Goal: Information Seeking & Learning: Check status

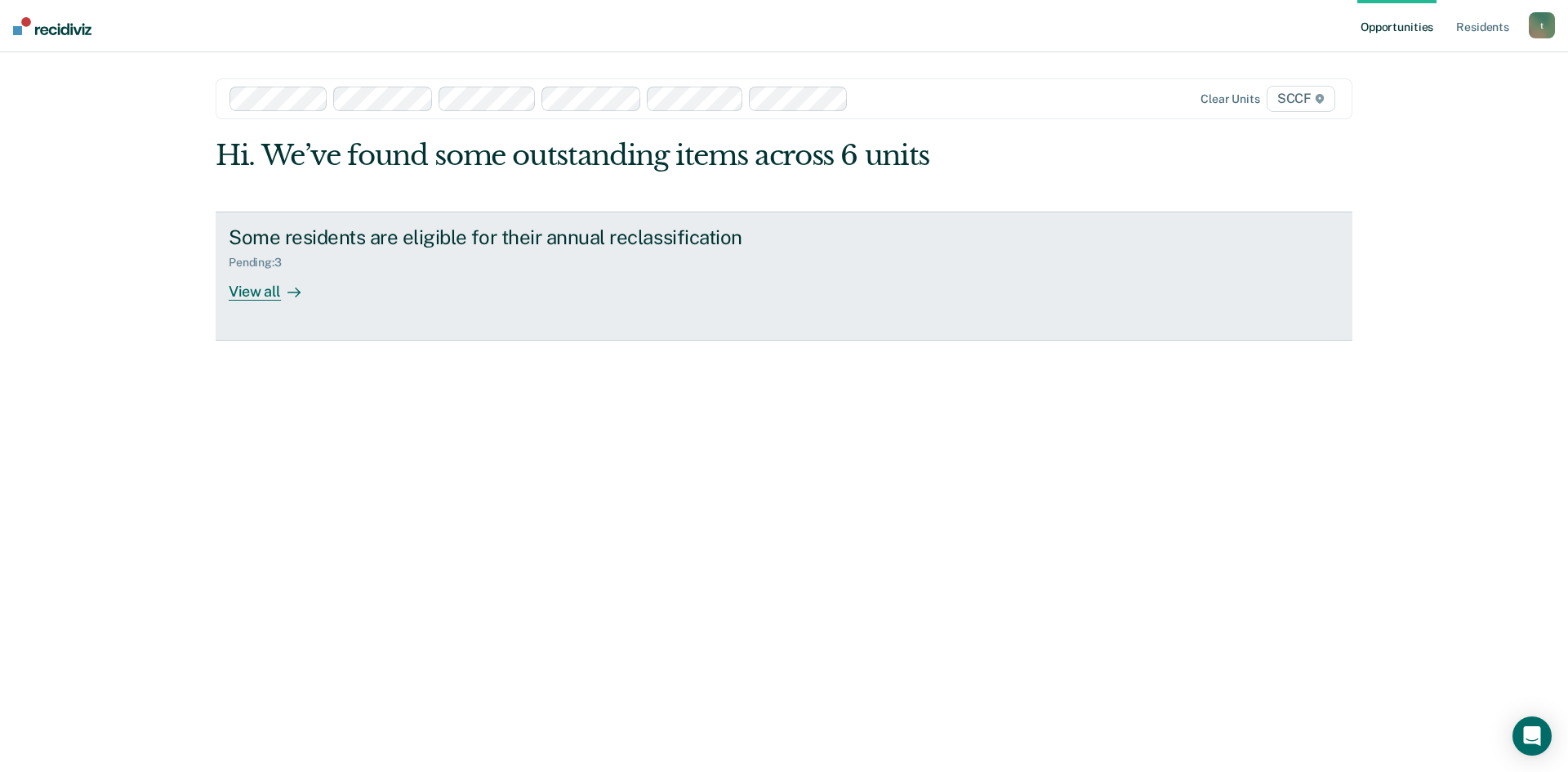
click at [266, 295] on div "View all" at bounding box center [274, 284] width 92 height 32
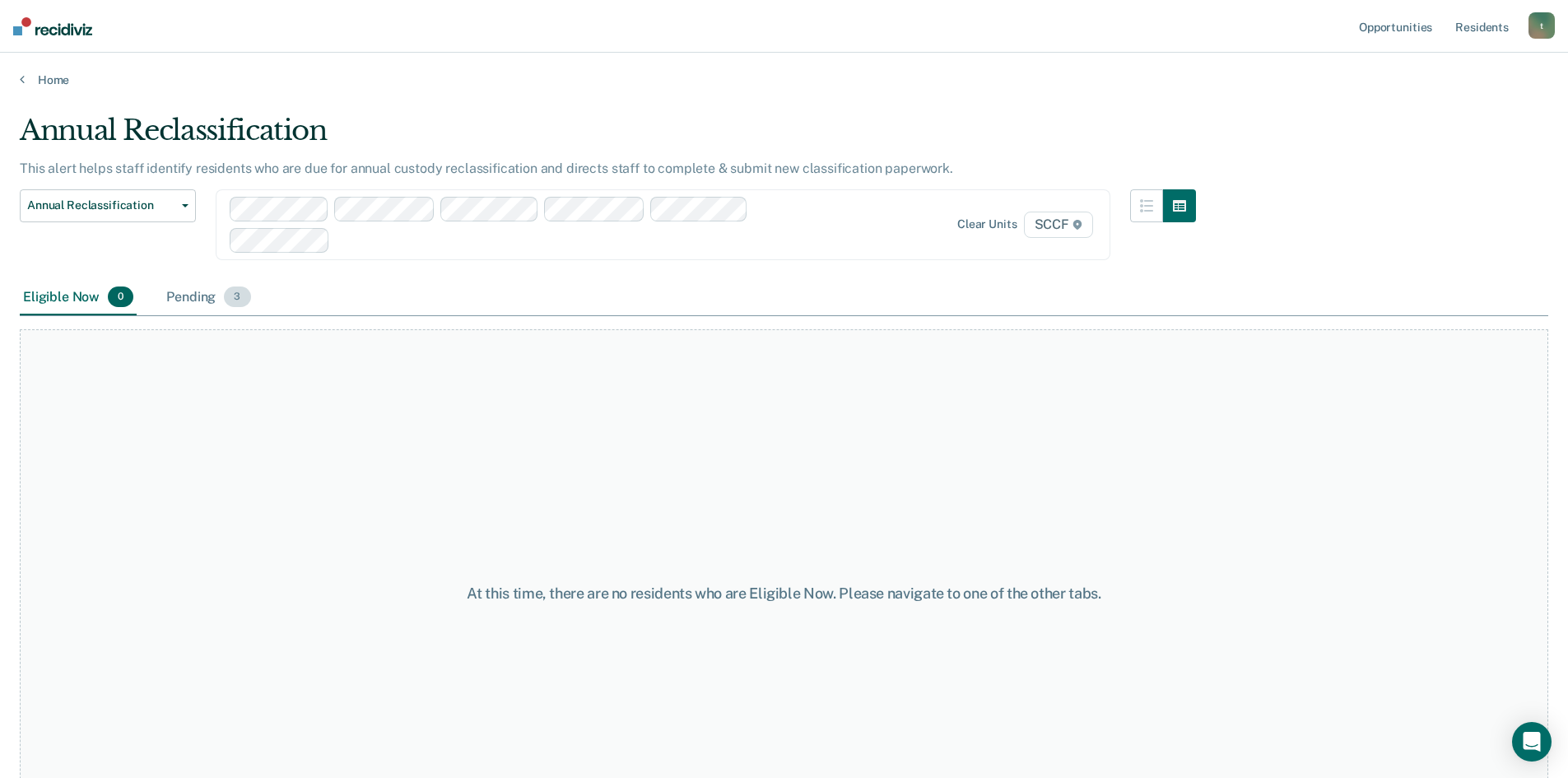
click at [199, 302] on div "Pending 3" at bounding box center [208, 297] width 91 height 36
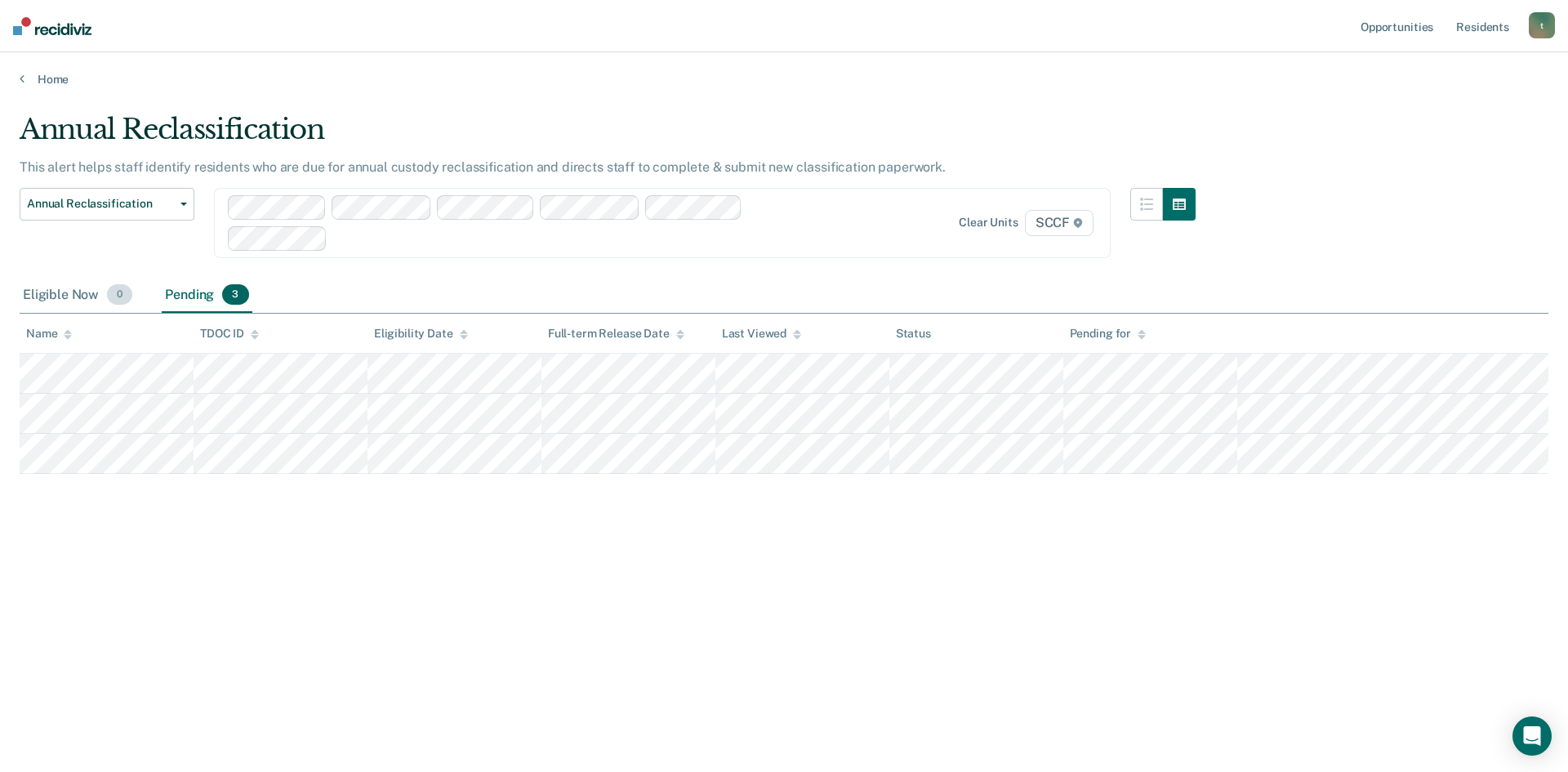
click at [64, 298] on div "Eligible Now 0" at bounding box center [77, 295] width 116 height 36
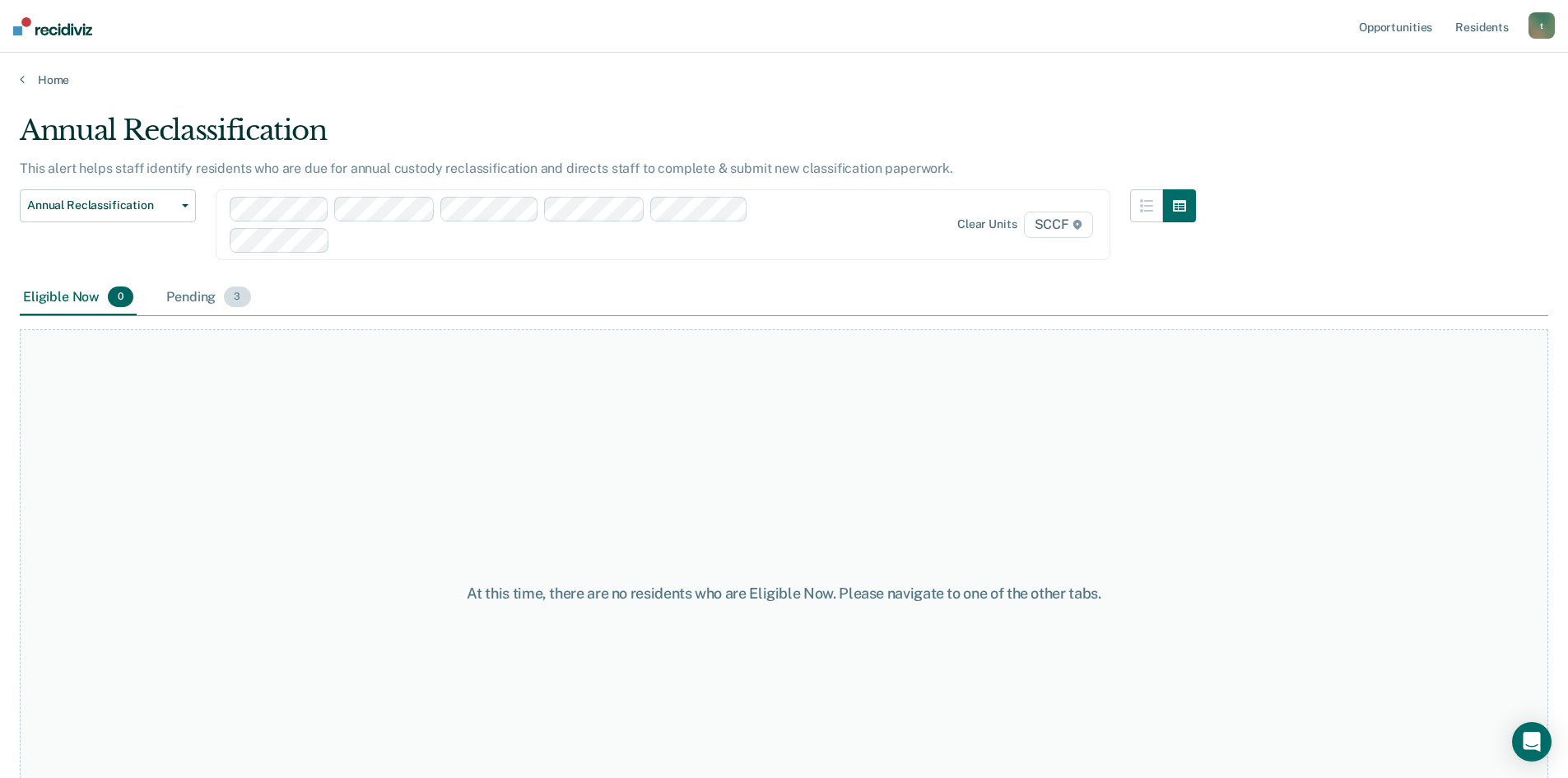
click at [181, 296] on div "Pending 3" at bounding box center [208, 297] width 91 height 36
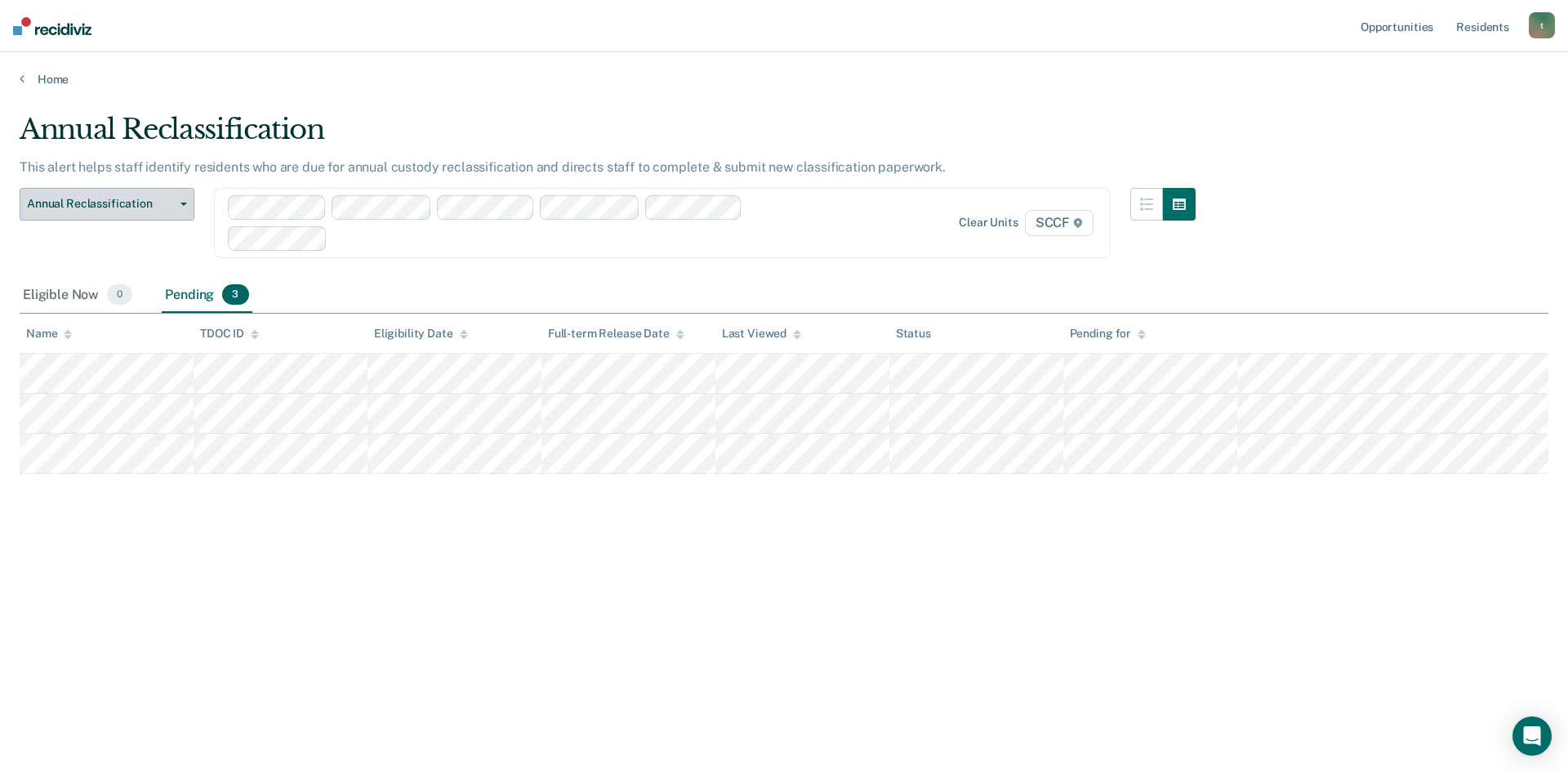
click at [178, 201] on button "Annual Reclassification" at bounding box center [107, 204] width 175 height 32
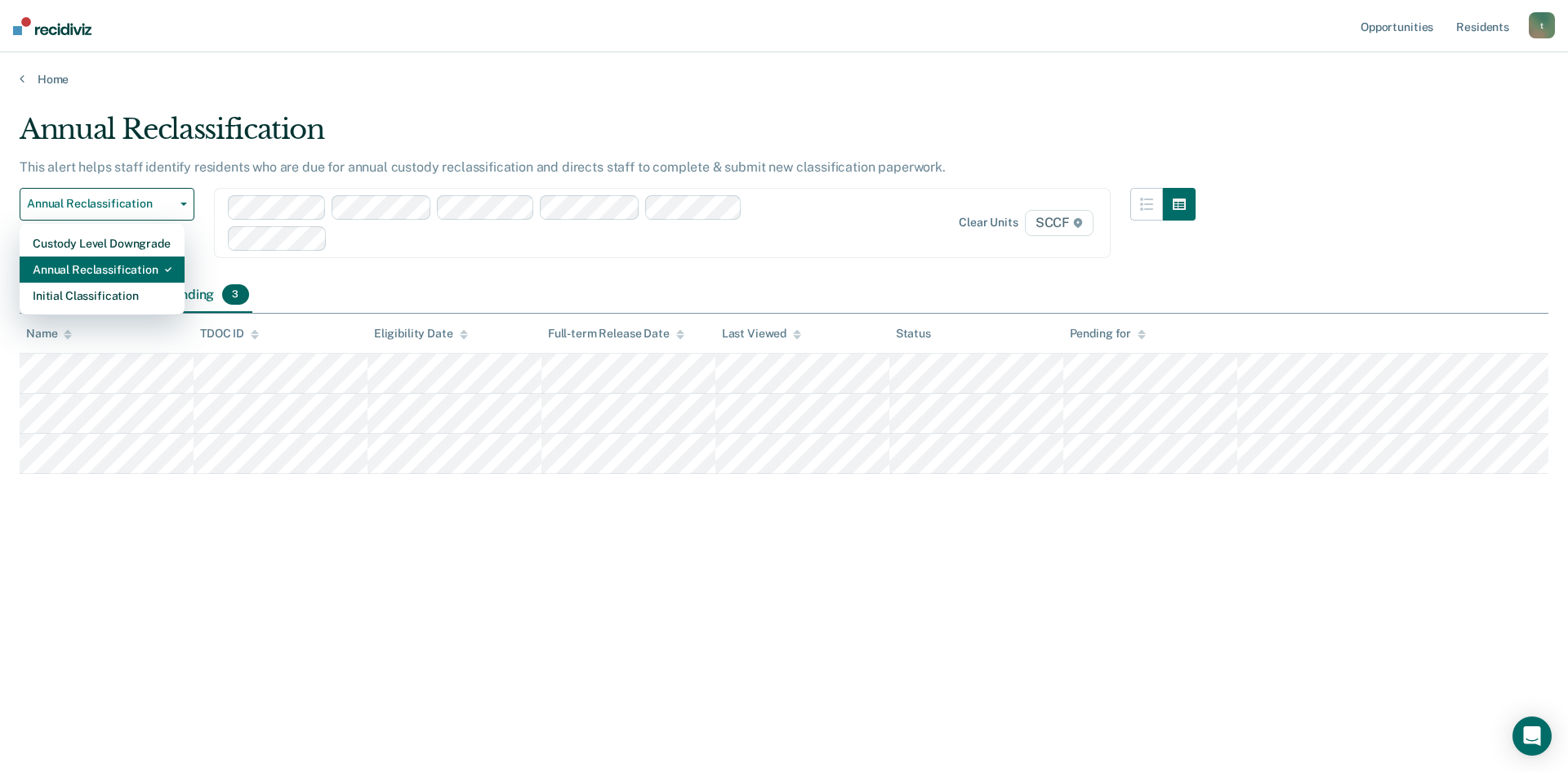
click at [118, 272] on div "Annual Reclassification" at bounding box center [102, 270] width 139 height 26
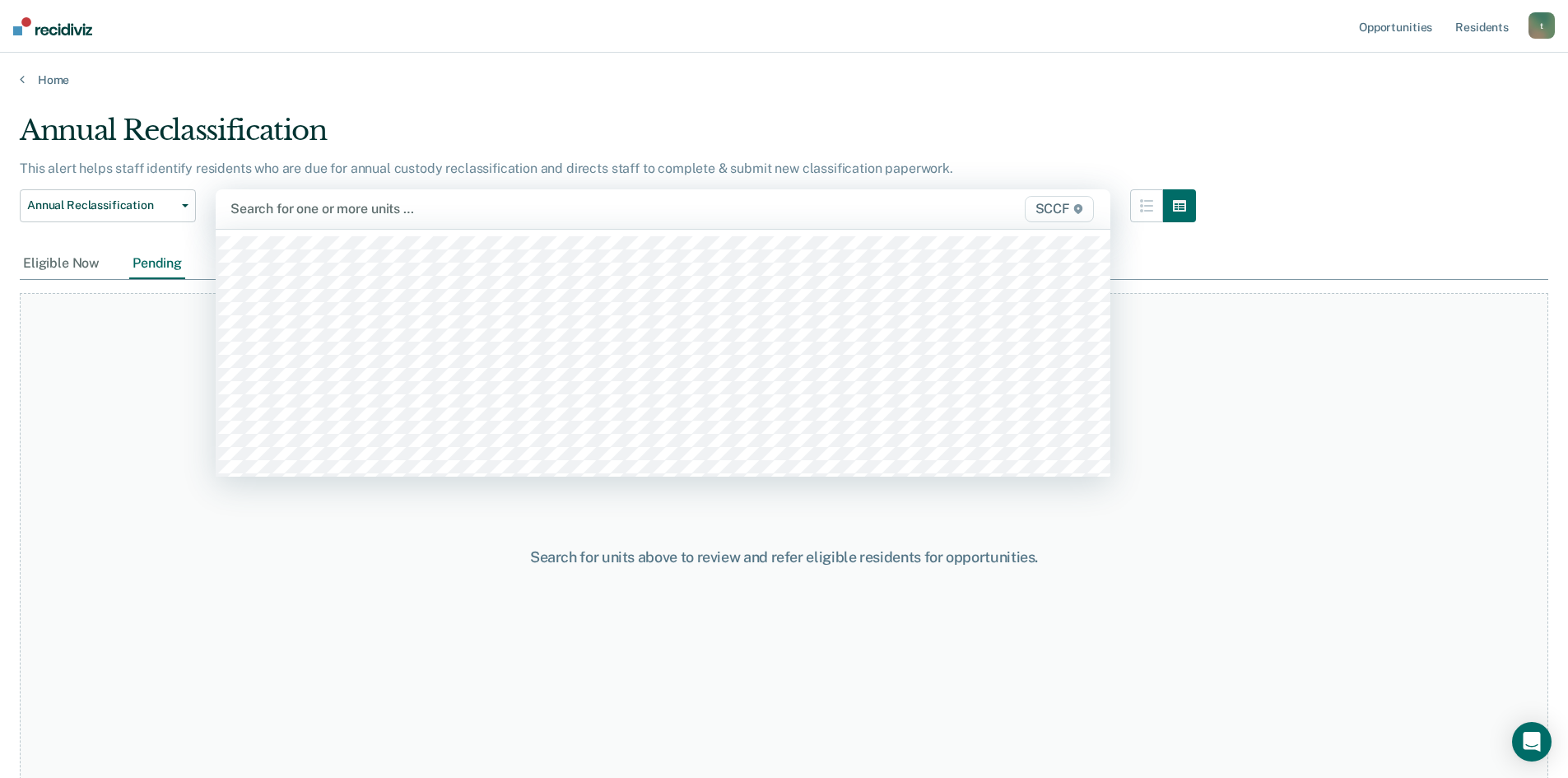
click at [310, 192] on div "Search for one or more units … SCCF" at bounding box center [663, 209] width 895 height 40
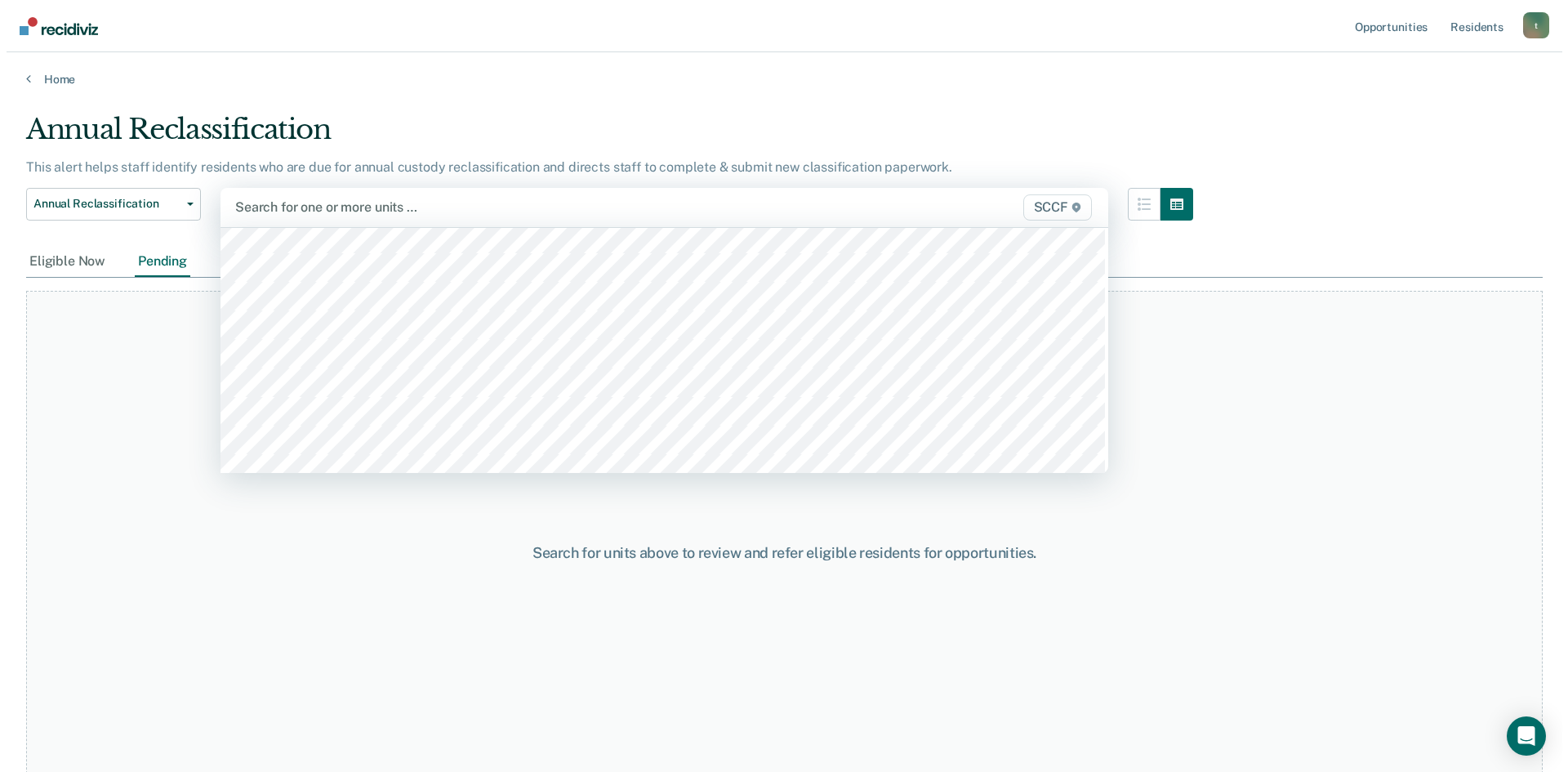
scroll to position [8659, 0]
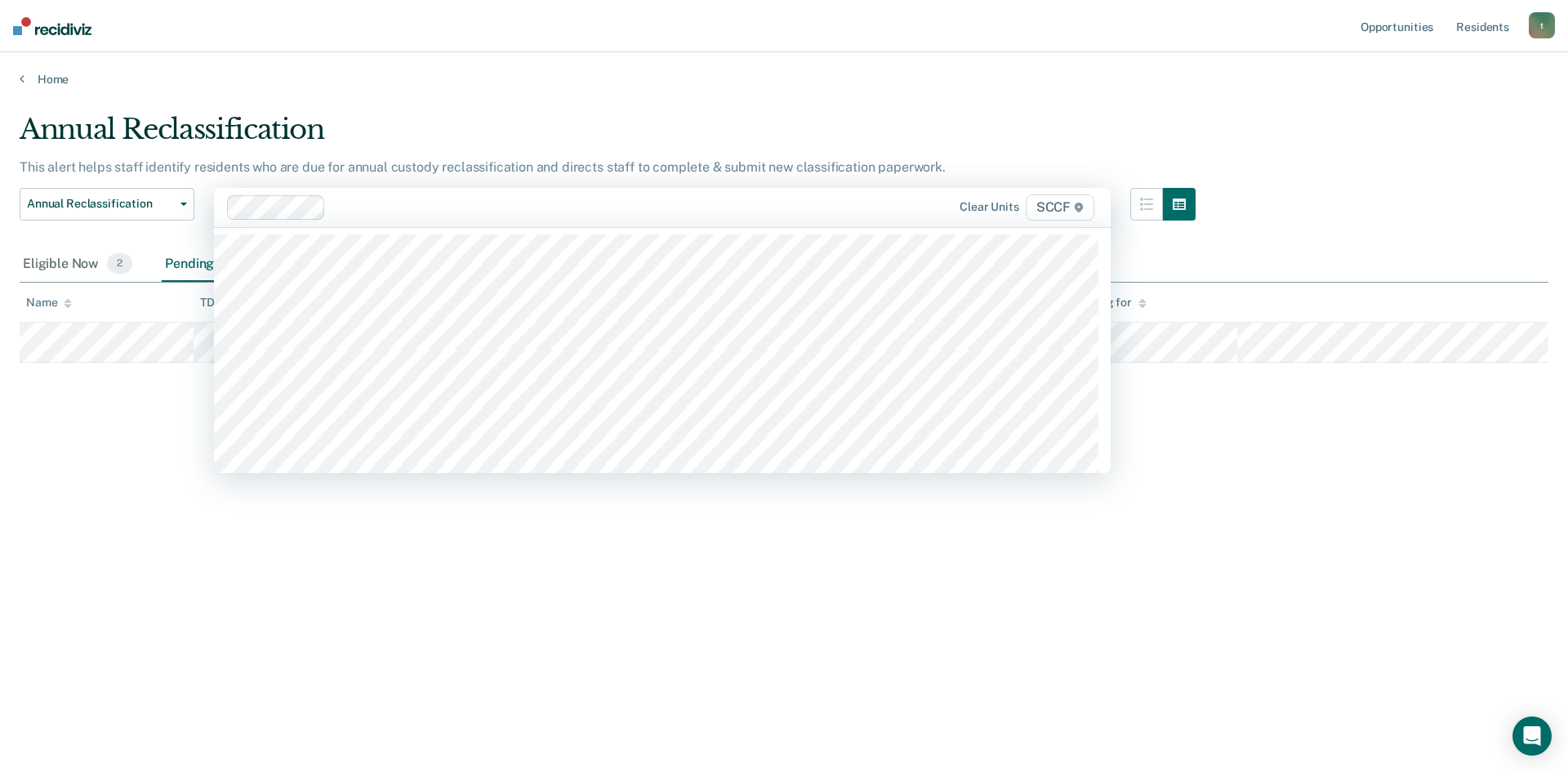
click at [1076, 208] on icon at bounding box center [1078, 207] width 8 height 10
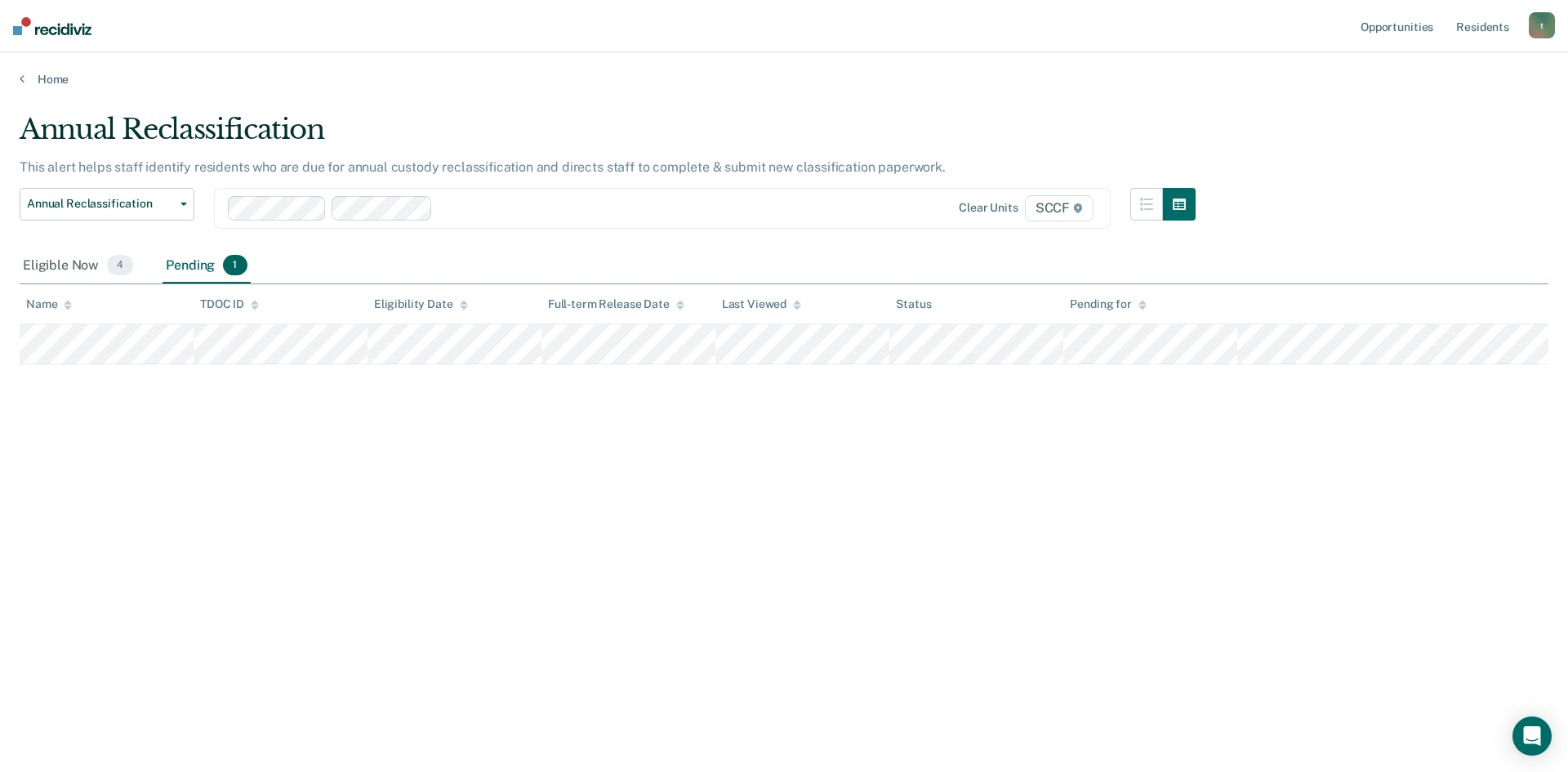
click at [1081, 213] on icon at bounding box center [1077, 207] width 10 height 10
click at [1046, 207] on span "SCCF" at bounding box center [1059, 208] width 68 height 26
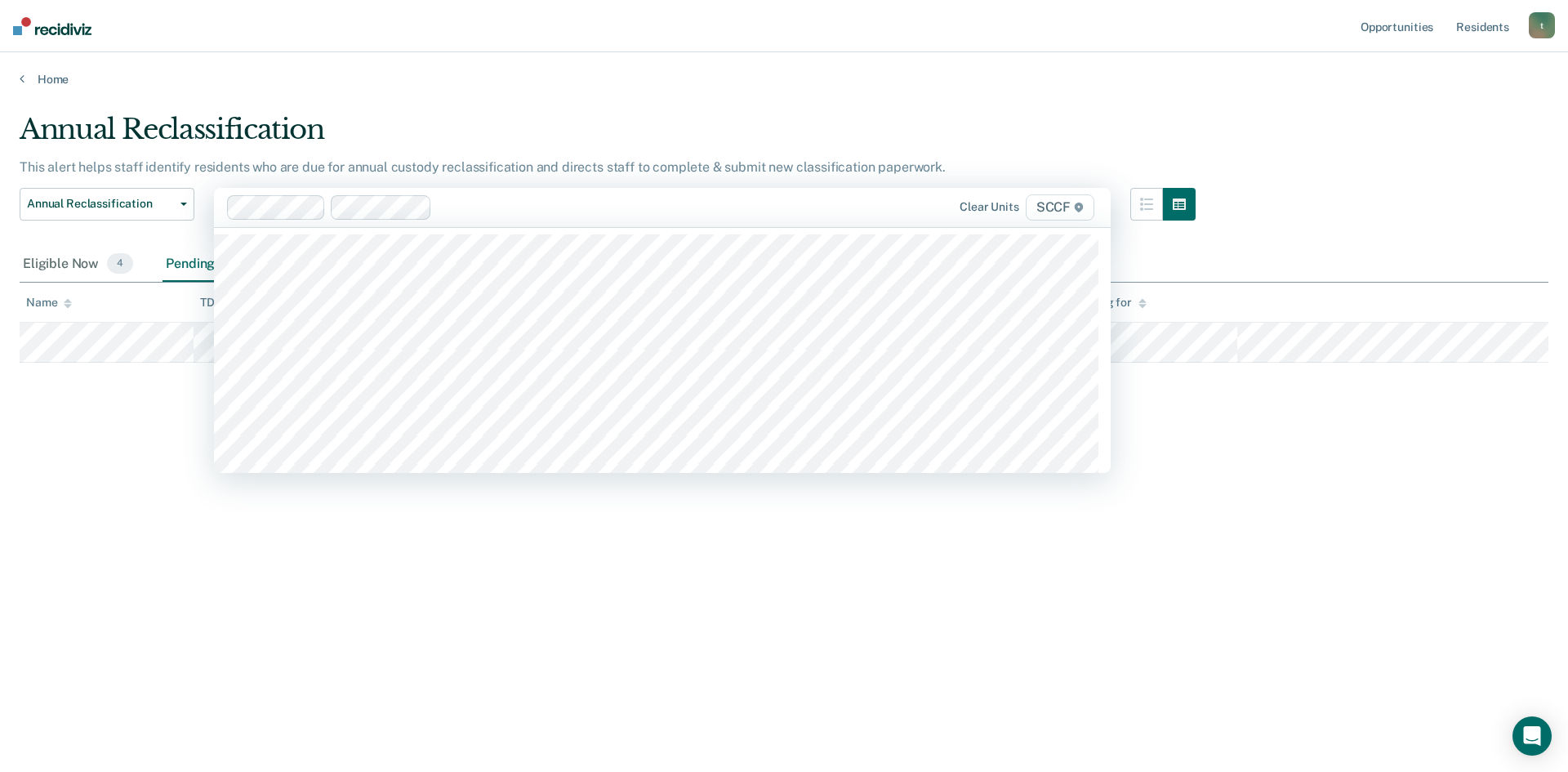
click at [1046, 207] on span "SCCF" at bounding box center [1060, 207] width 68 height 26
click at [1067, 207] on span "SCCF" at bounding box center [1060, 207] width 68 height 26
click at [1051, 206] on span "SCCF" at bounding box center [1060, 207] width 68 height 26
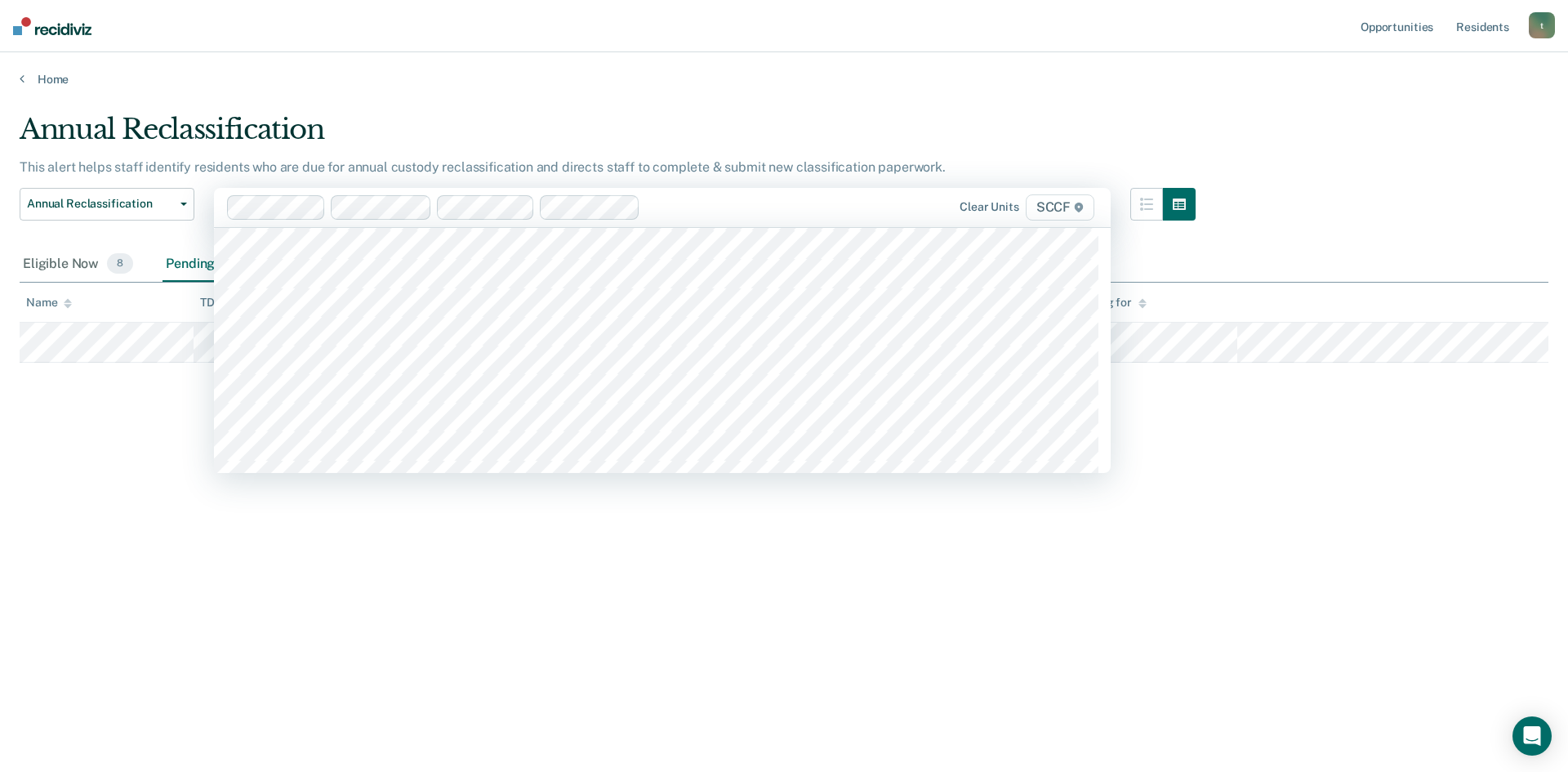
scroll to position [8823, 0]
click at [1074, 209] on icon at bounding box center [1078, 207] width 10 height 10
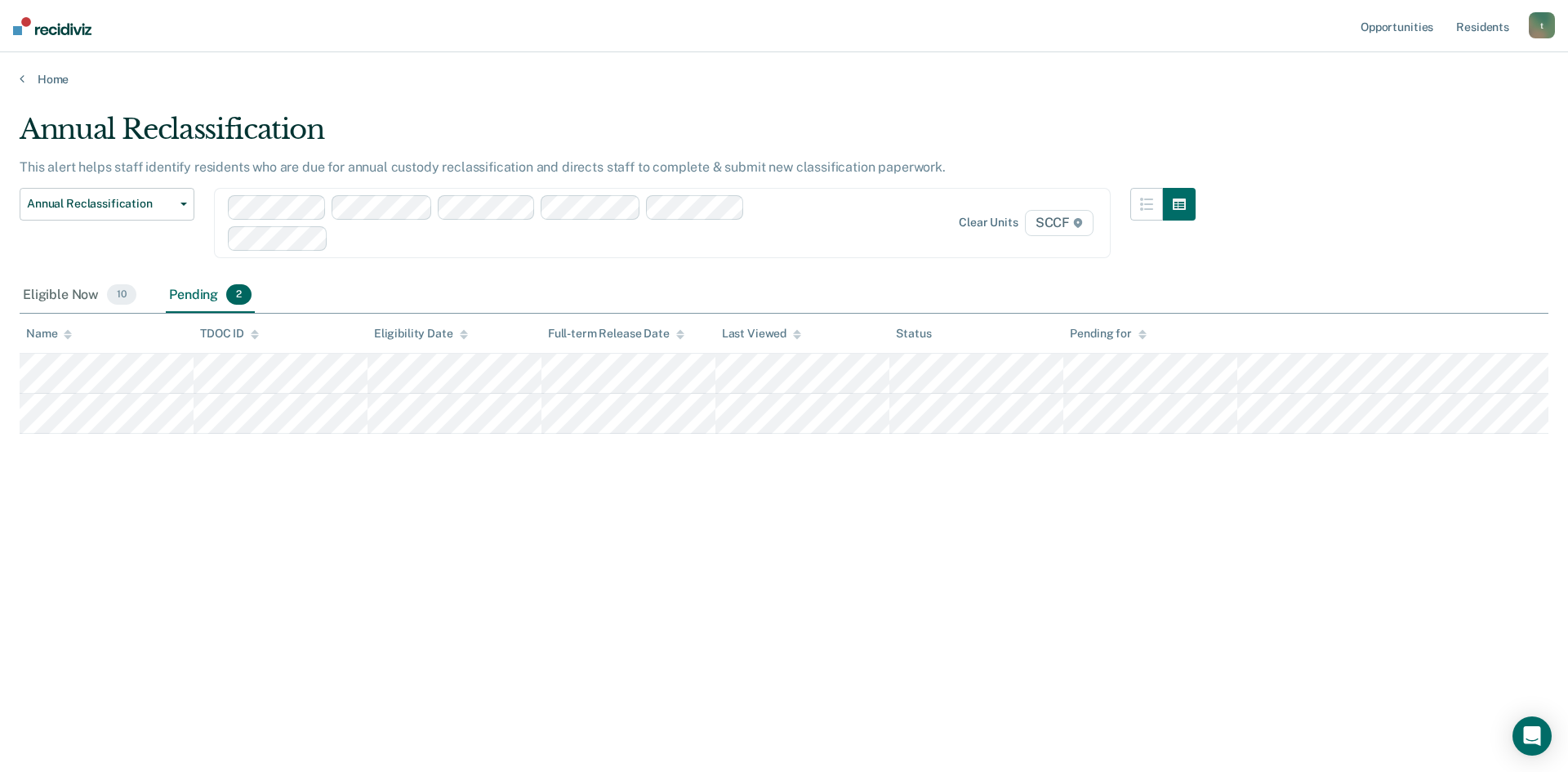
click at [1073, 227] on icon at bounding box center [1077, 222] width 10 height 10
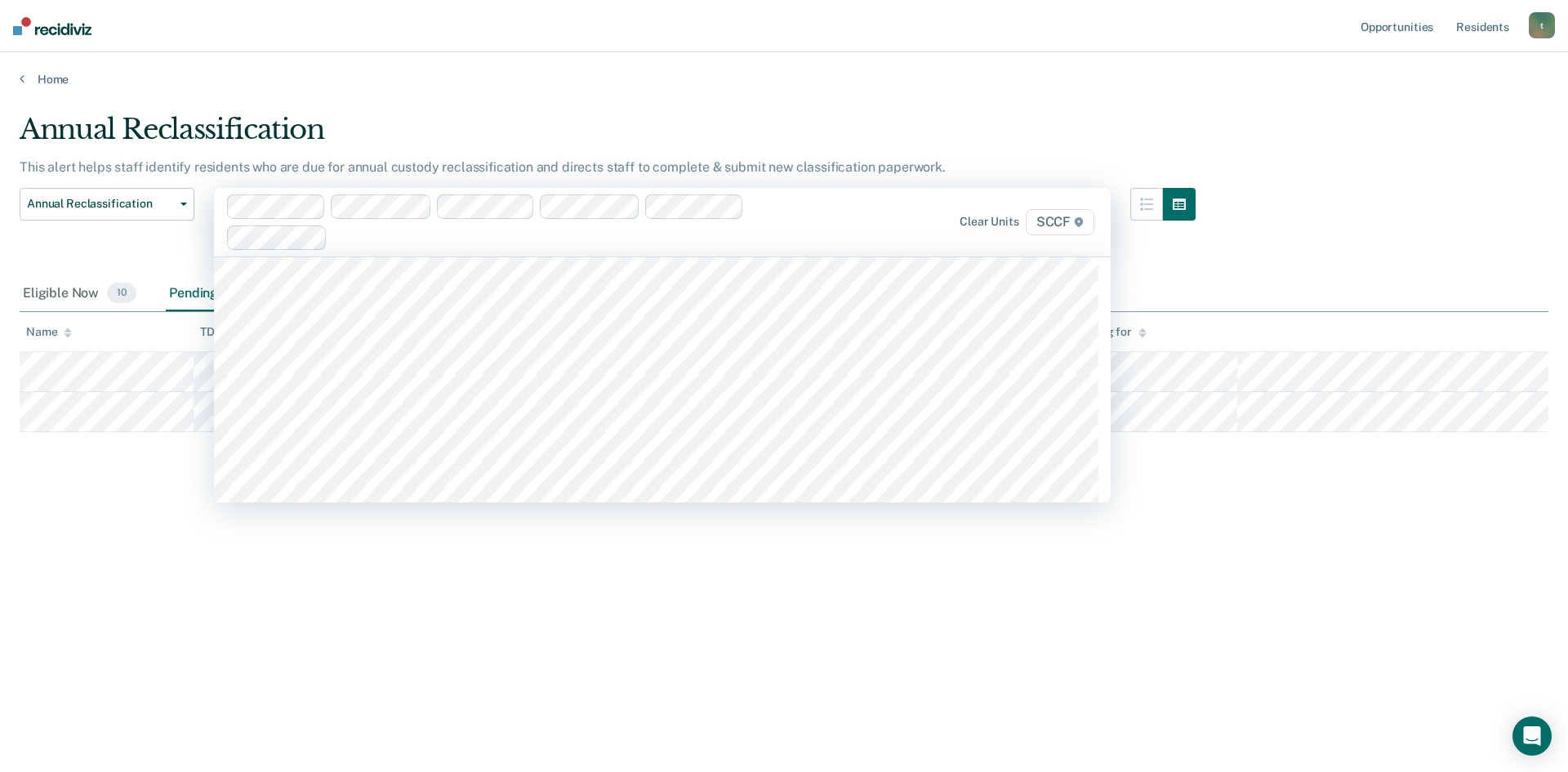
scroll to position [8823, 0]
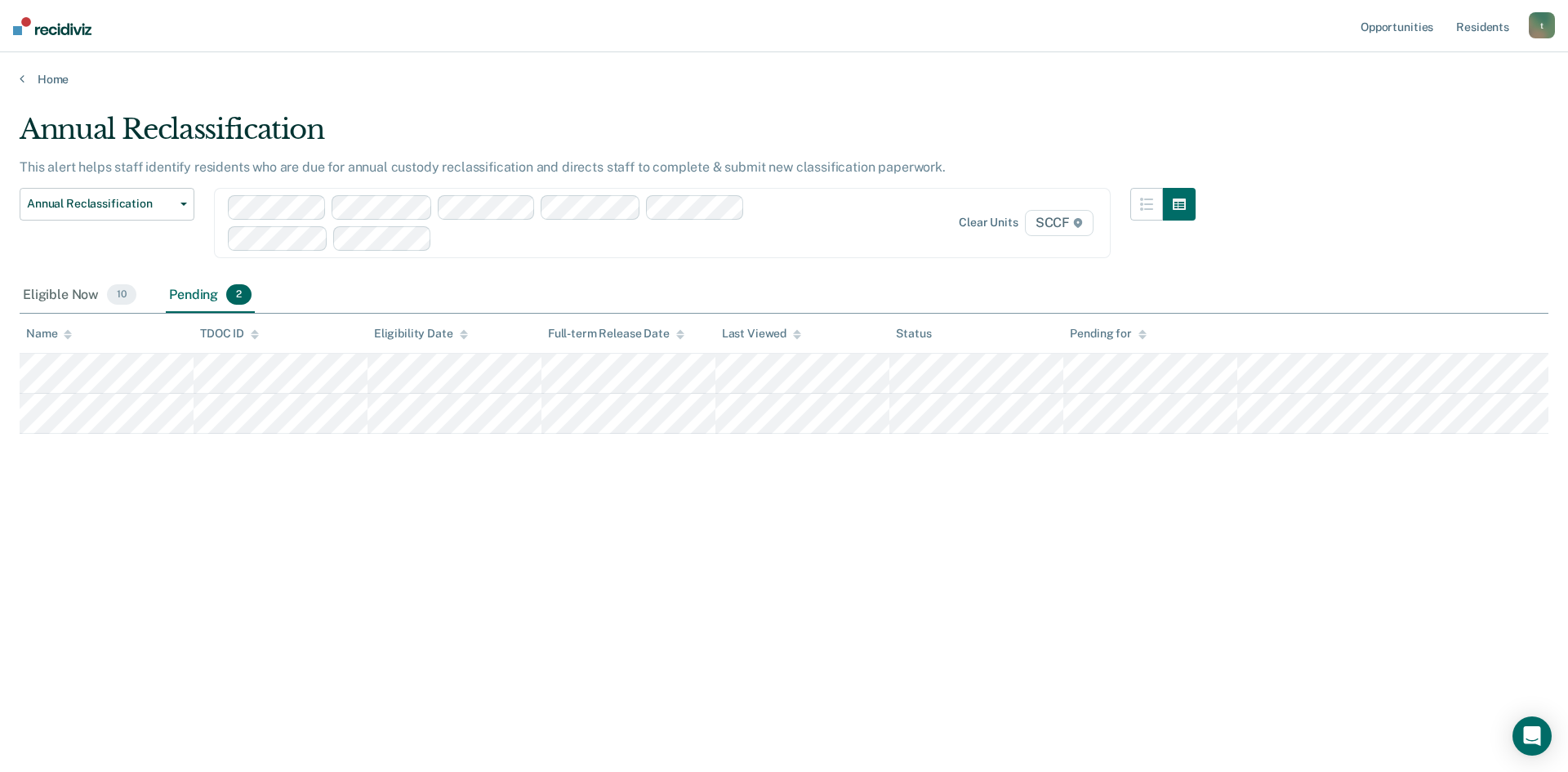
click at [1073, 225] on icon at bounding box center [1077, 222] width 10 height 10
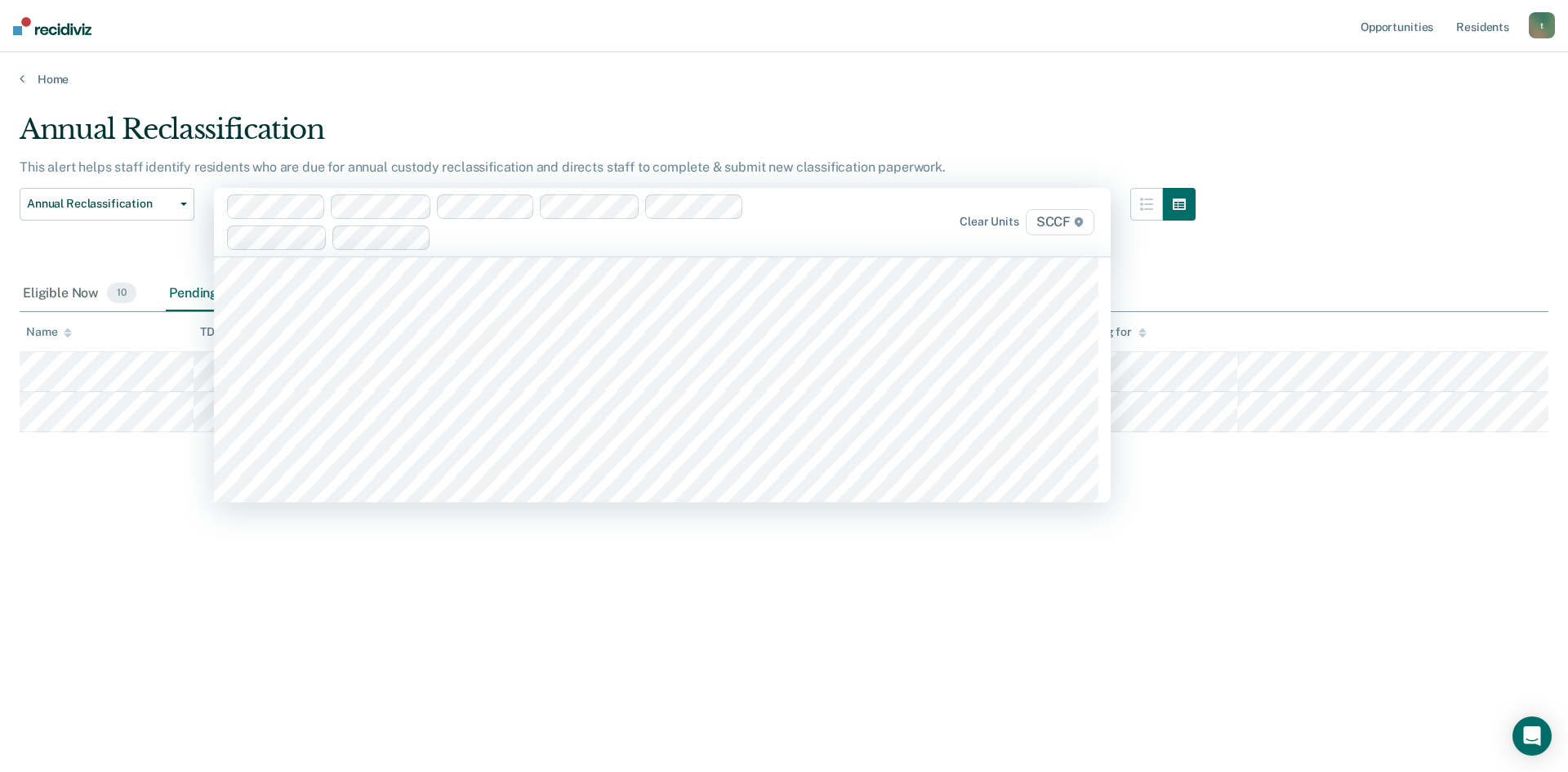
scroll to position [8741, 0]
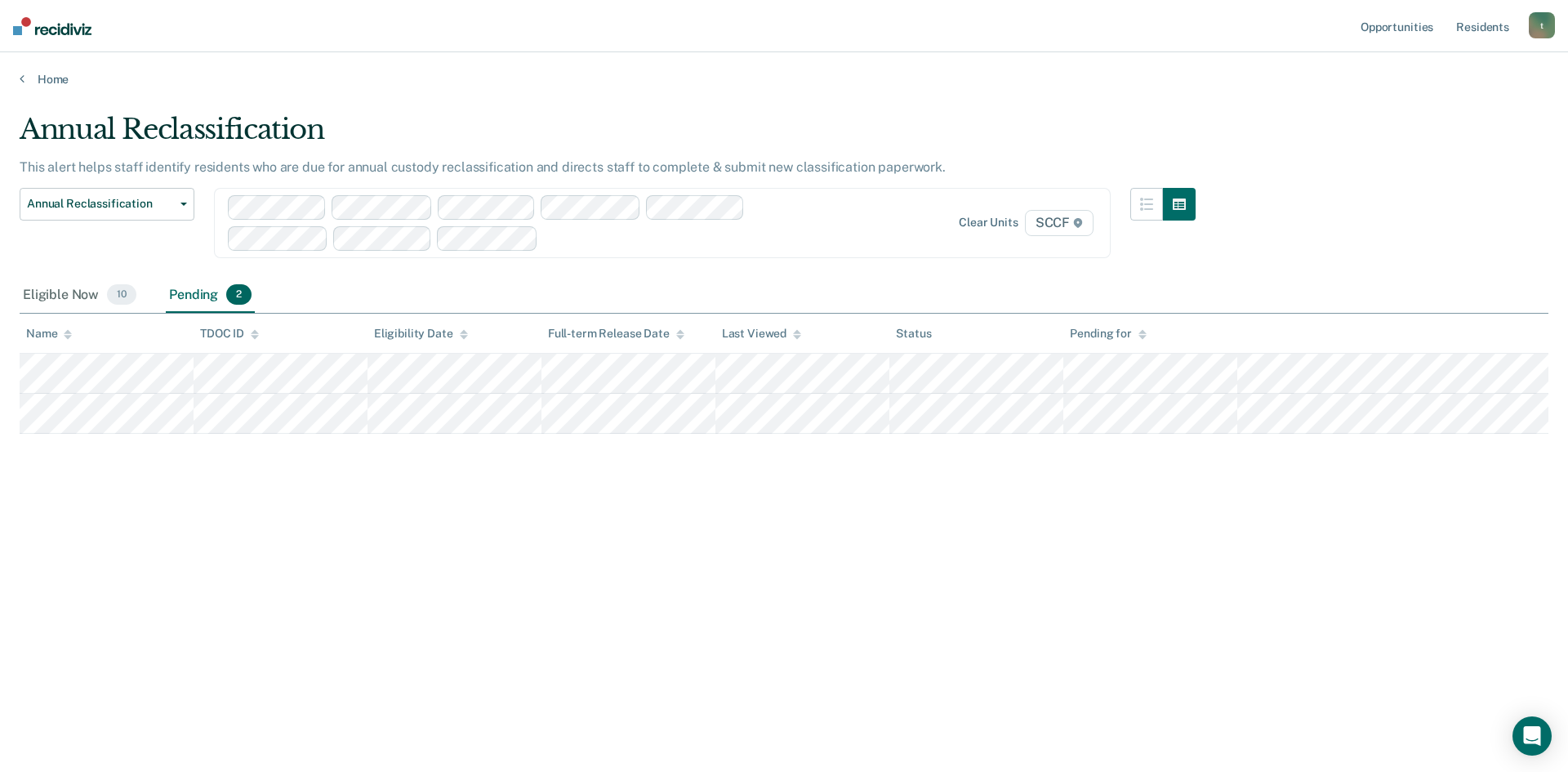
click at [1054, 224] on span "SCCF" at bounding box center [1059, 223] width 68 height 26
click at [1066, 225] on span "SCCF" at bounding box center [1059, 223] width 68 height 26
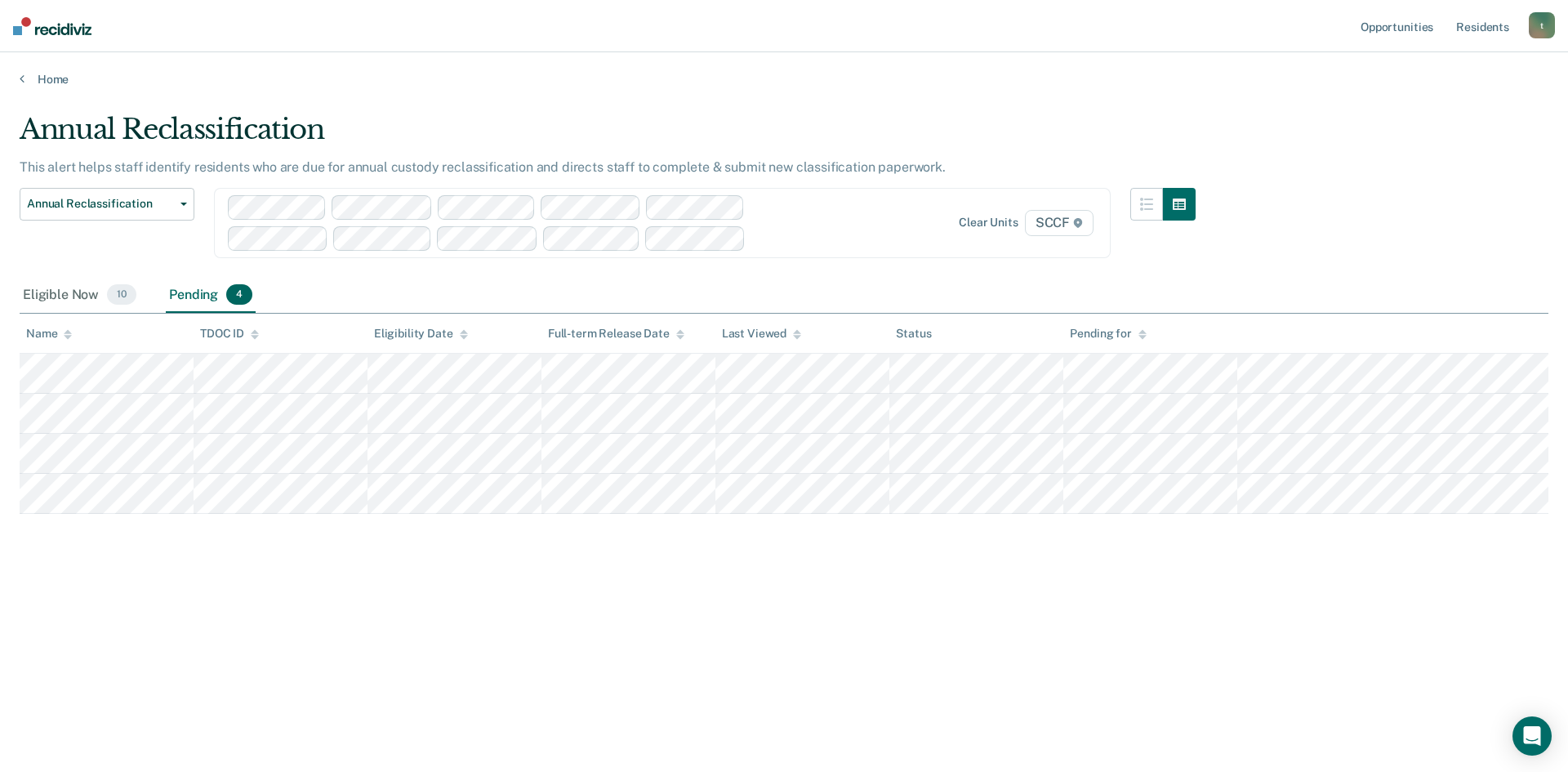
click at [1045, 225] on span "SCCF" at bounding box center [1059, 223] width 68 height 26
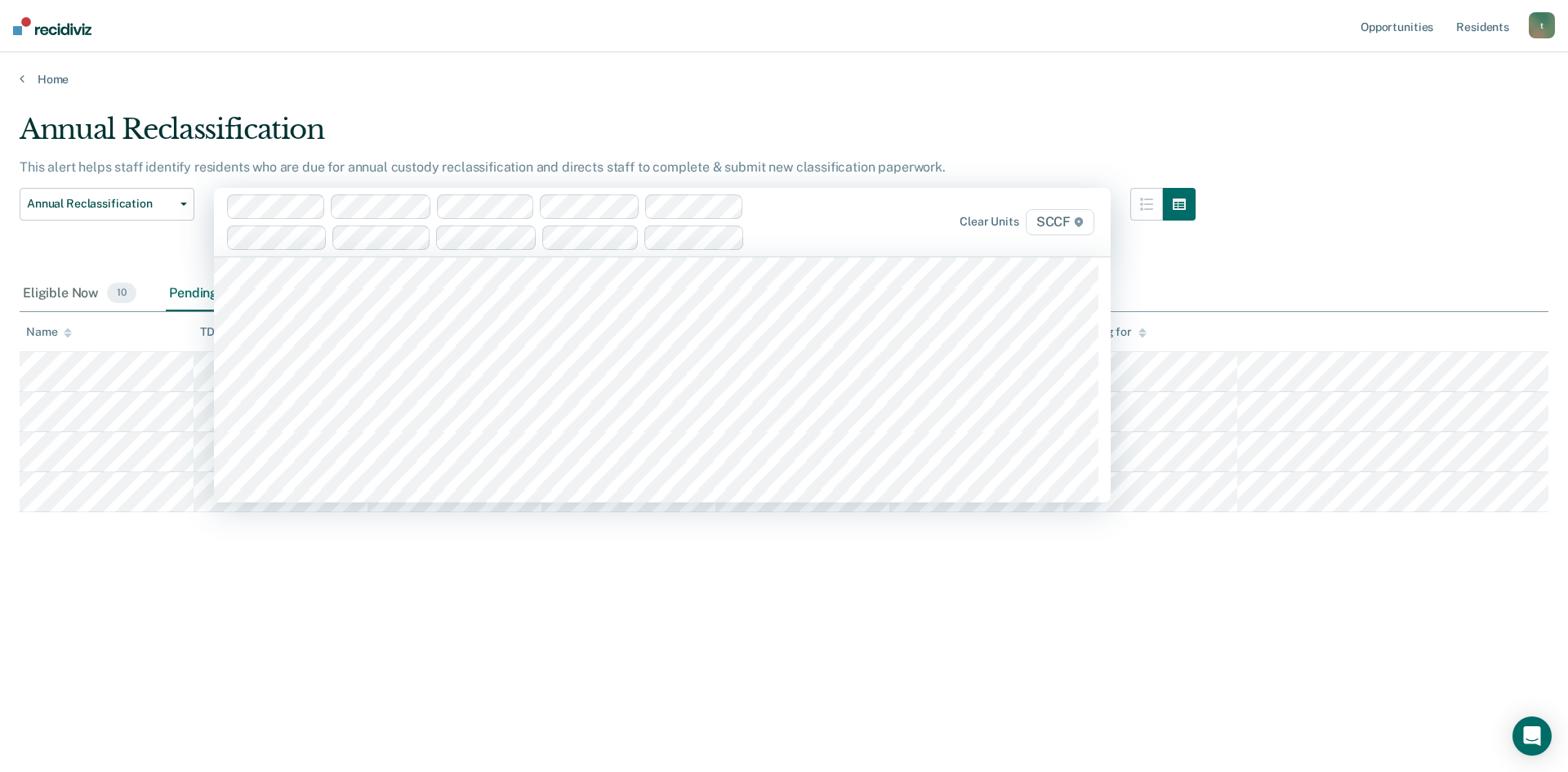
scroll to position [8659, 0]
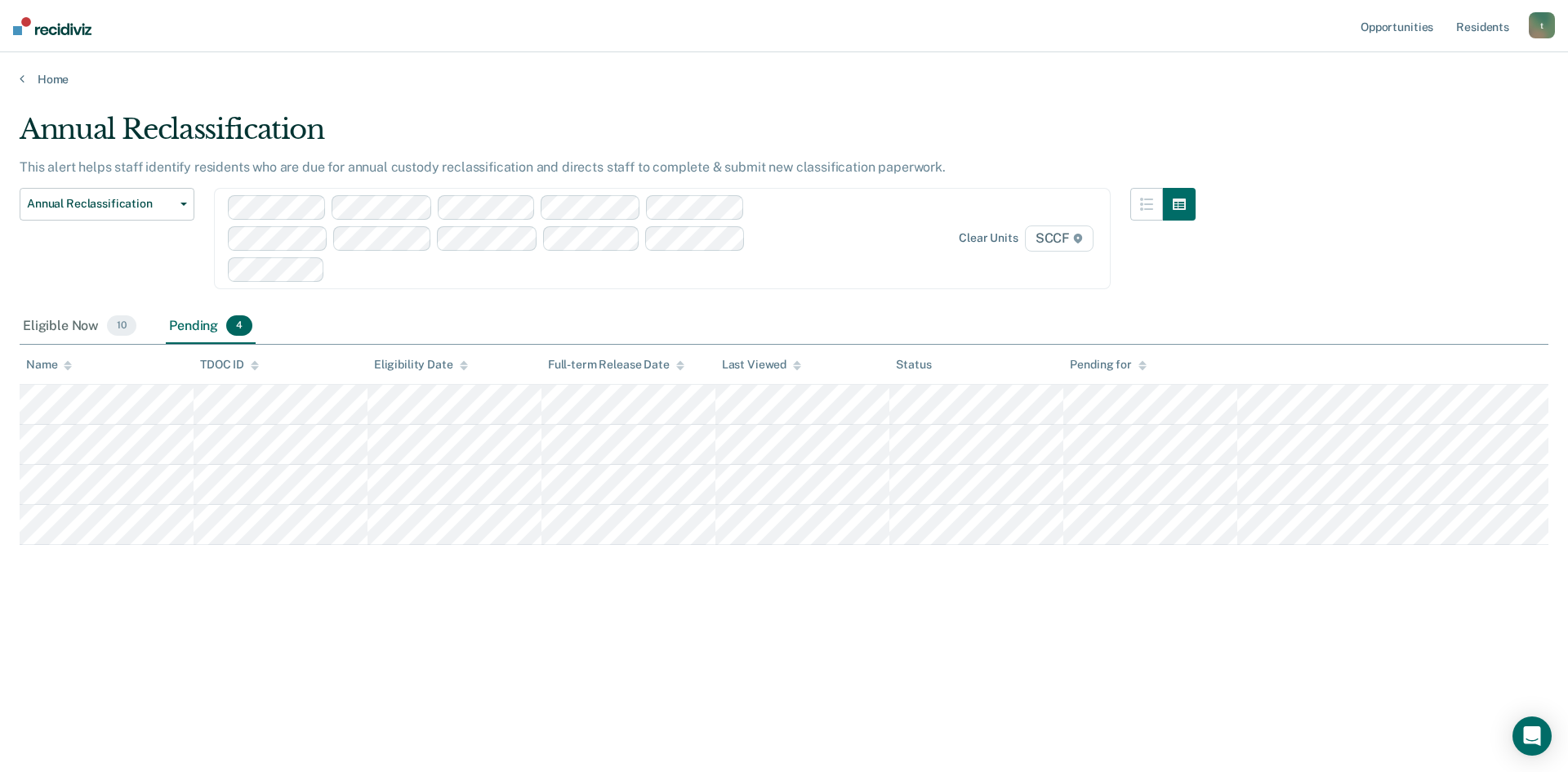
click at [1044, 238] on span "SCCF" at bounding box center [1059, 239] width 68 height 26
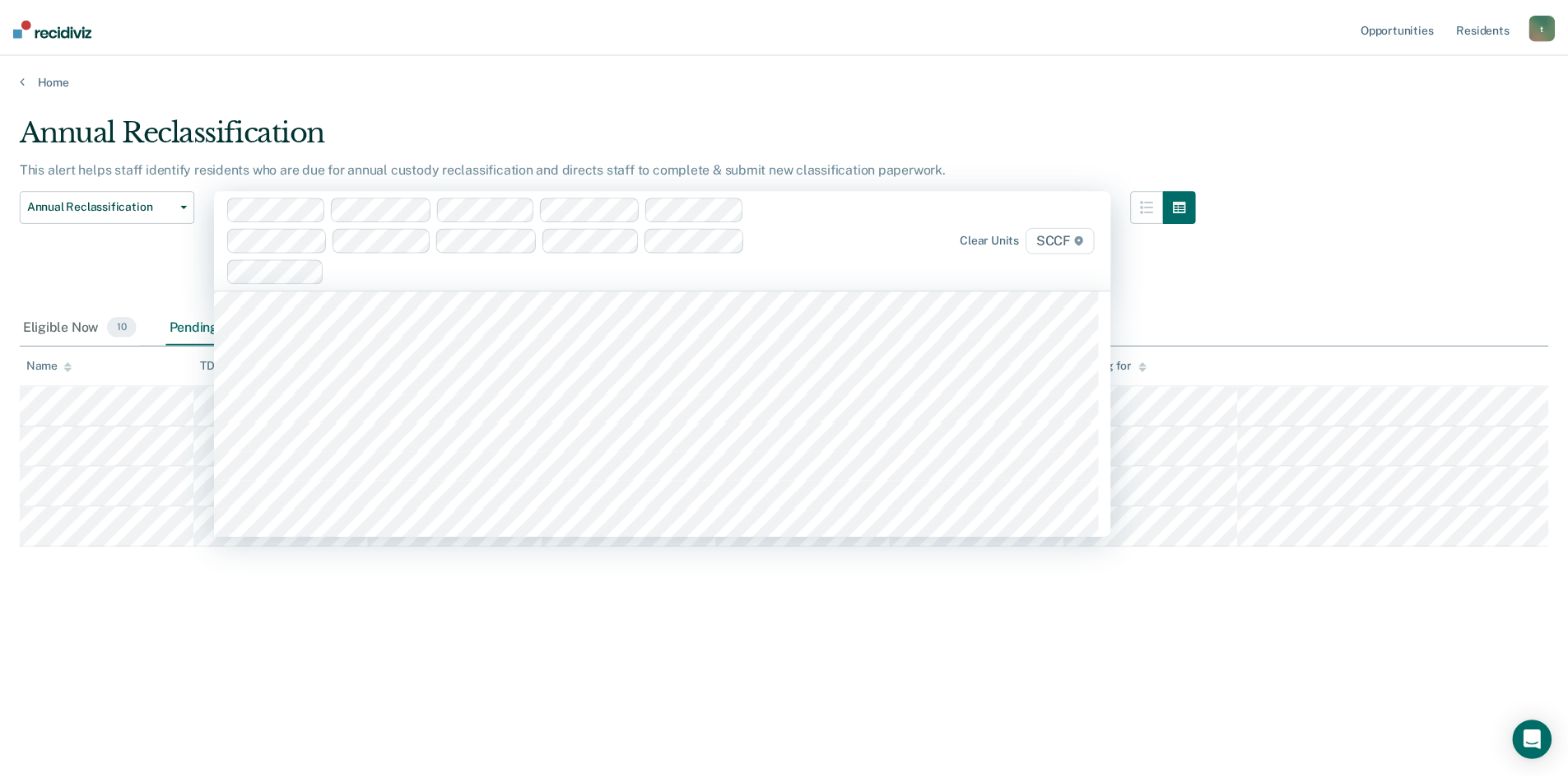
scroll to position [8809, 0]
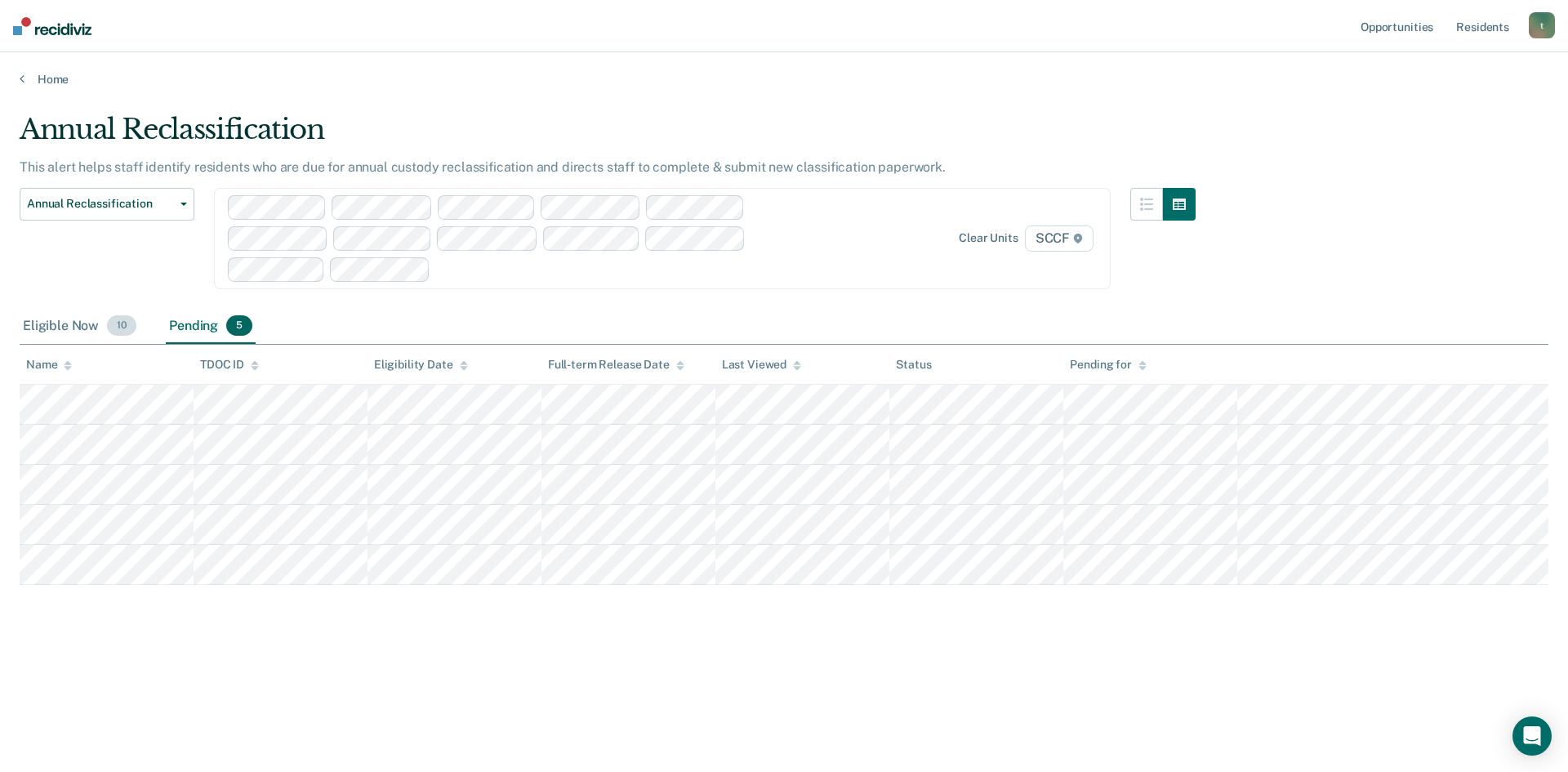
click at [52, 322] on div "Eligible Now 10" at bounding box center [79, 326] width 120 height 36
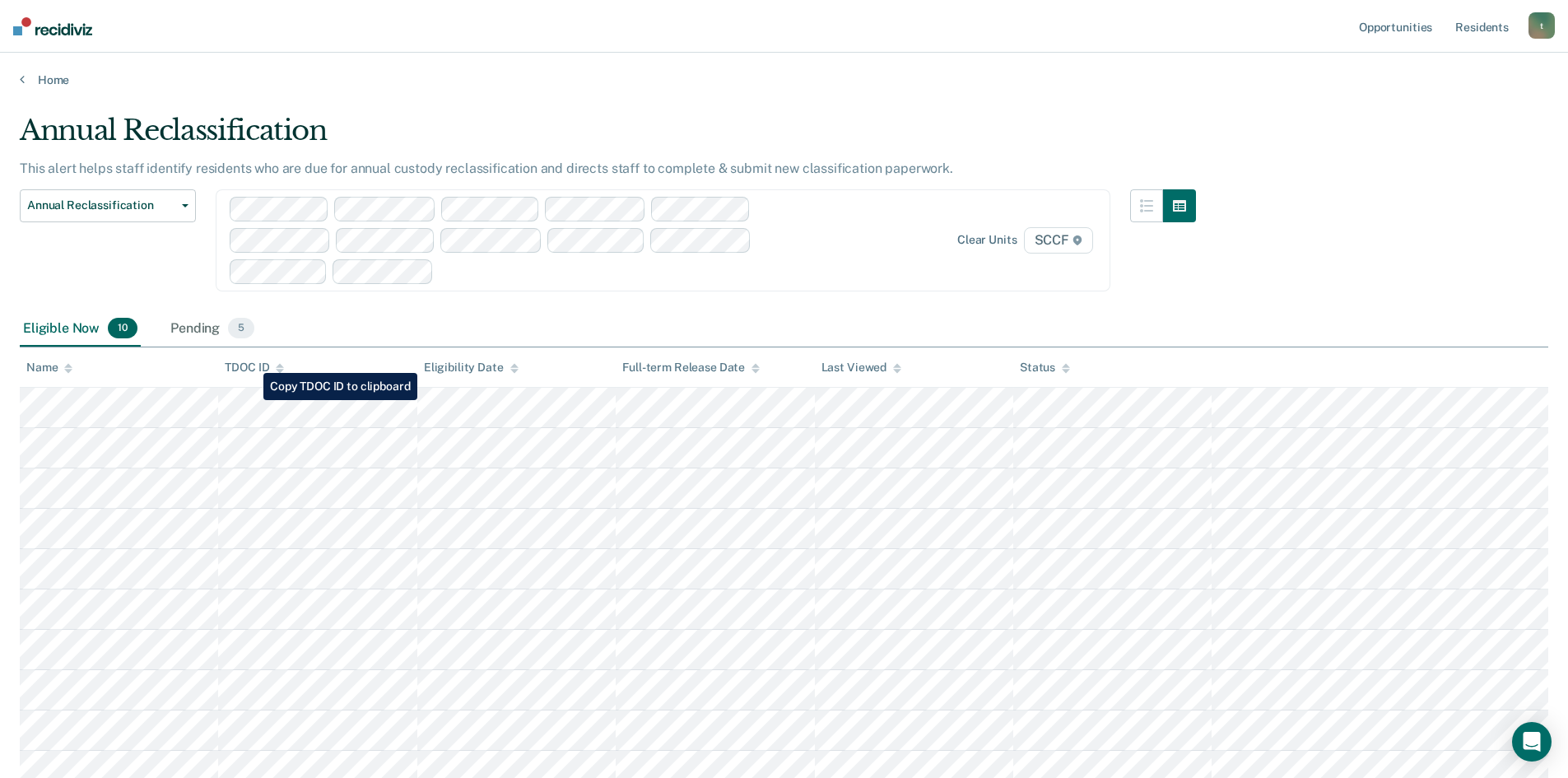
scroll to position [13, 0]
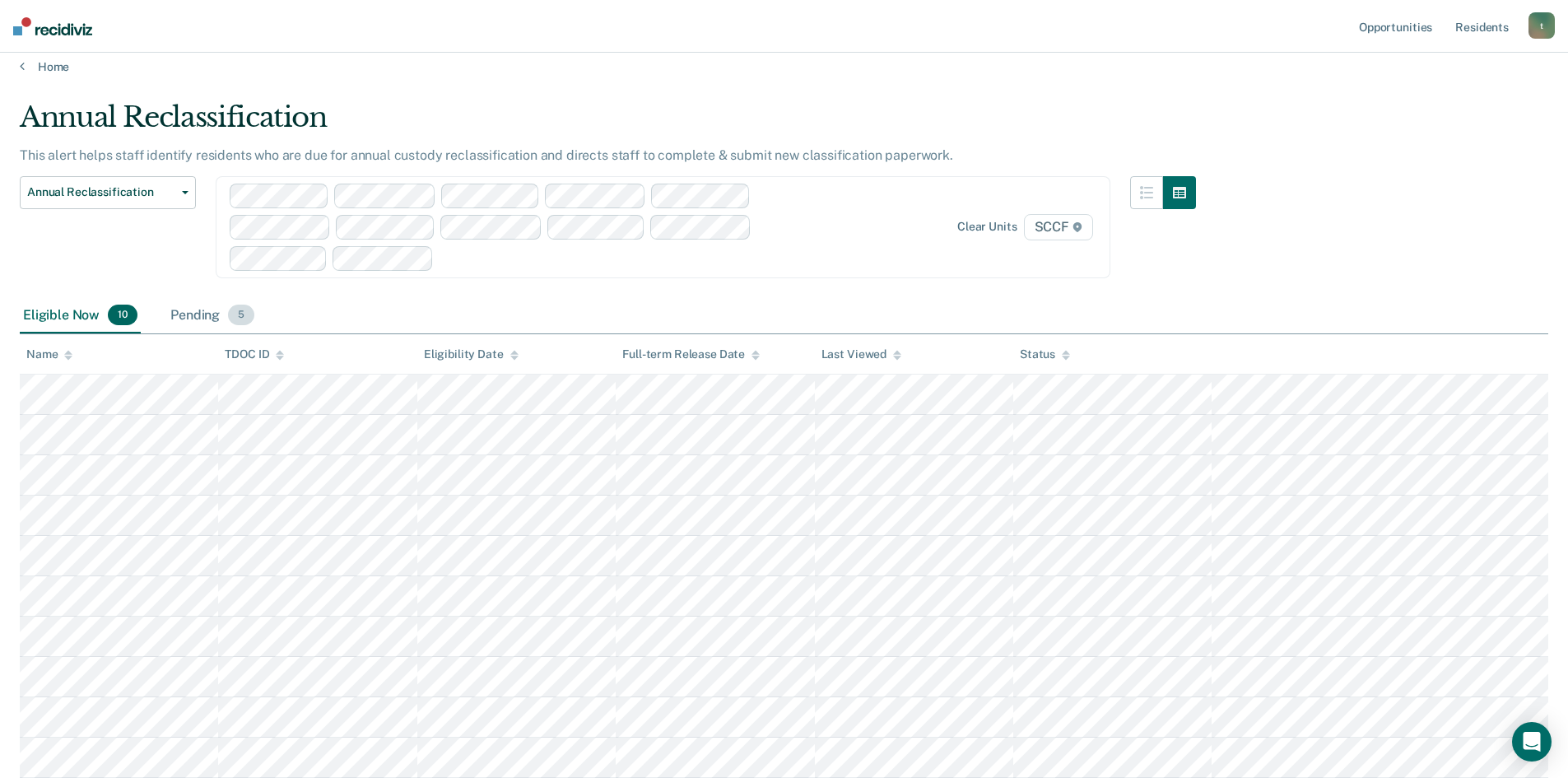
click at [183, 315] on div "Pending 5" at bounding box center [212, 316] width 91 height 36
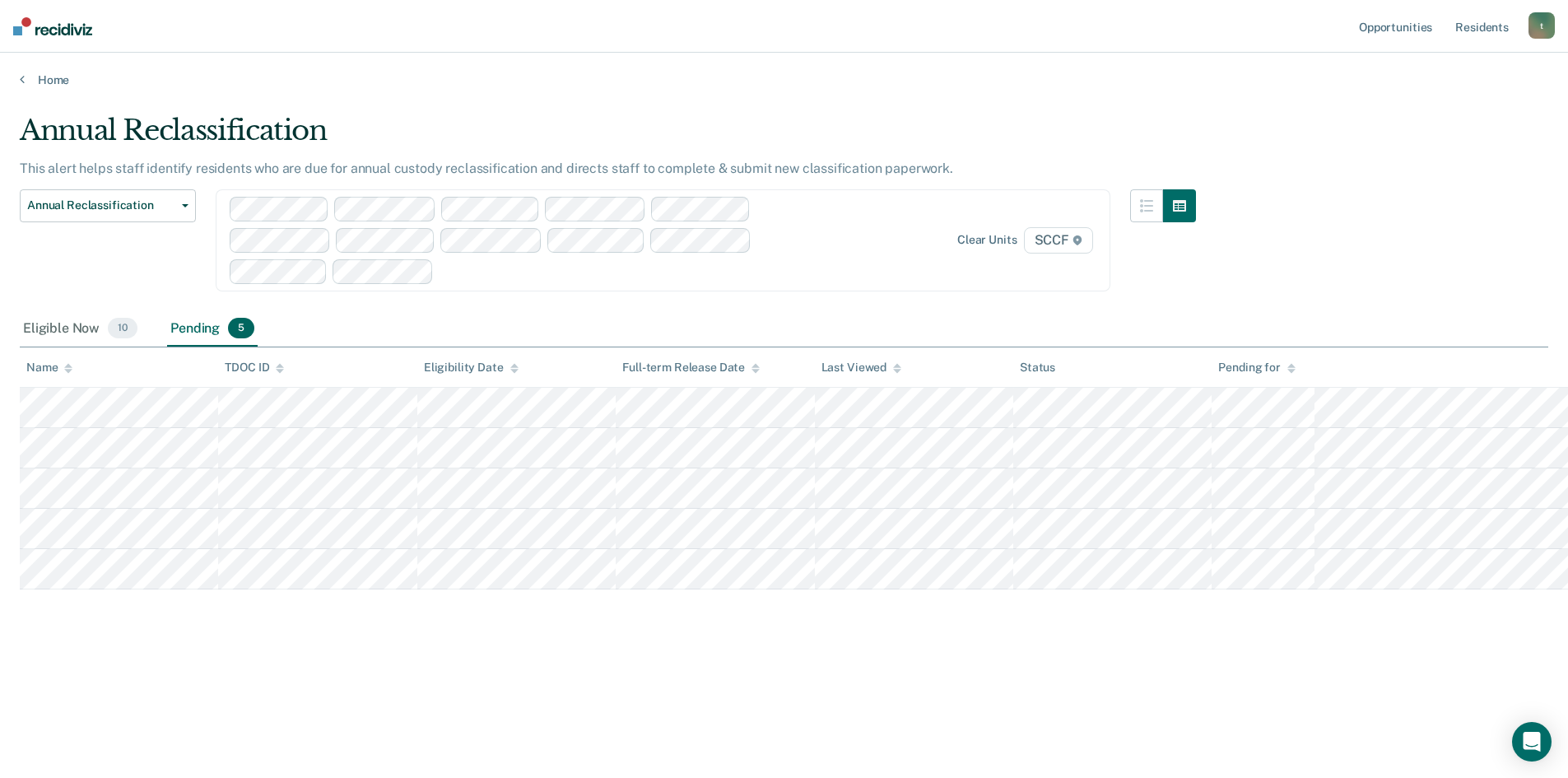
scroll to position [0, 0]
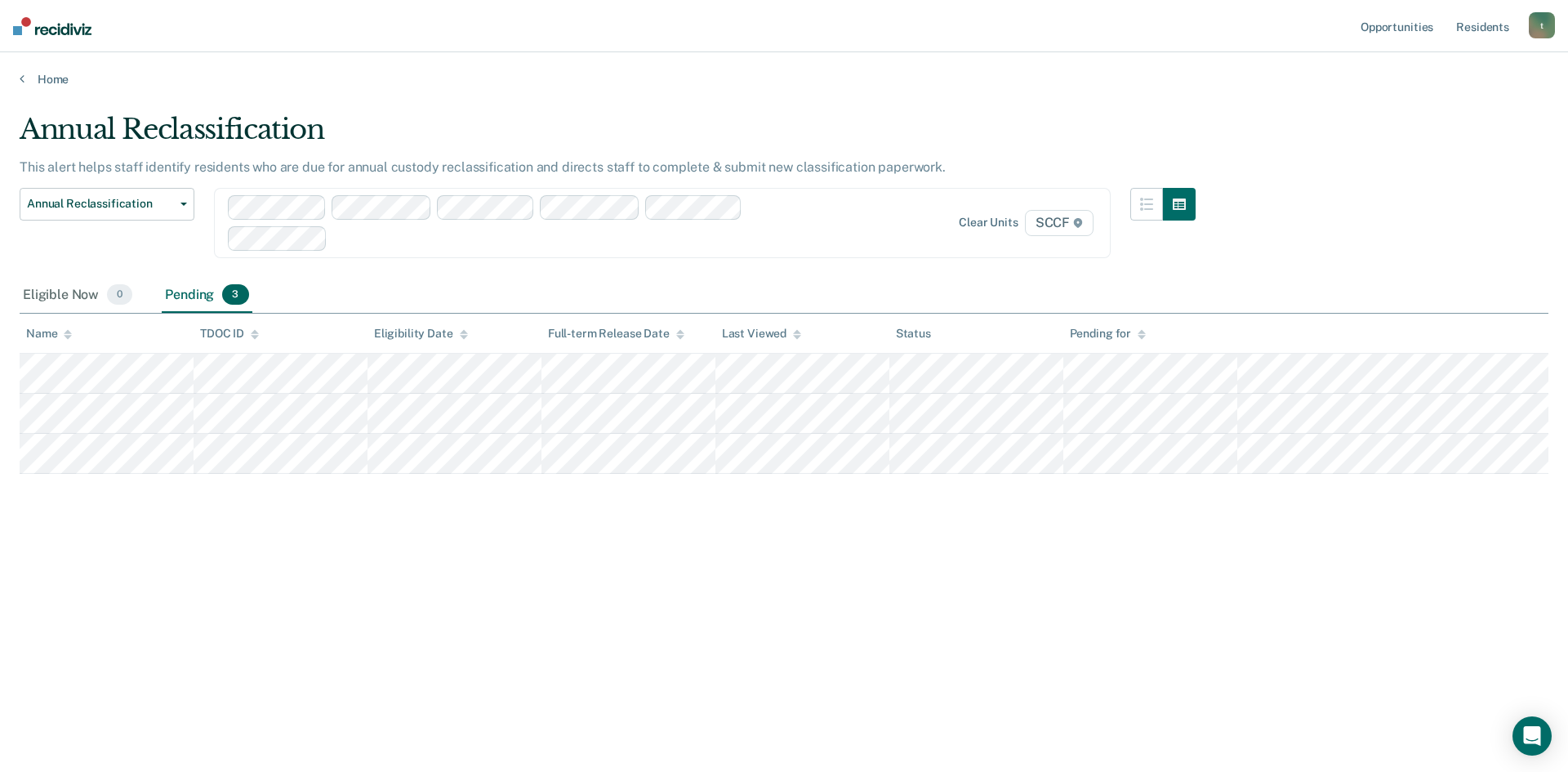
click at [188, 294] on div "Pending 3" at bounding box center [206, 295] width 90 height 36
click at [47, 290] on div "Eligible Now 0" at bounding box center [77, 295] width 116 height 36
